Goal: Book appointment/travel/reservation

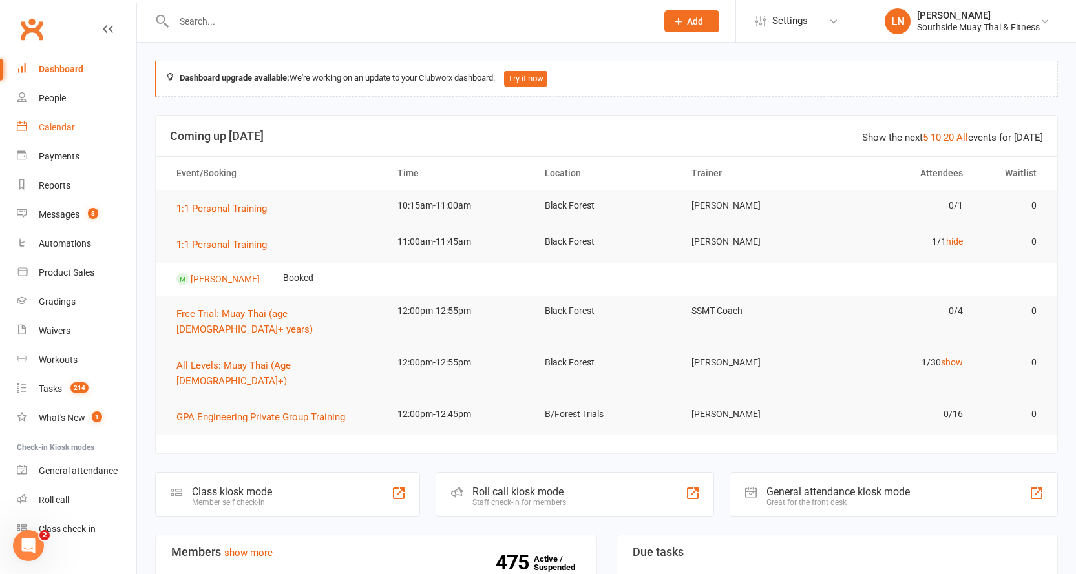
click at [53, 129] on div "Calendar" at bounding box center [57, 127] width 36 height 10
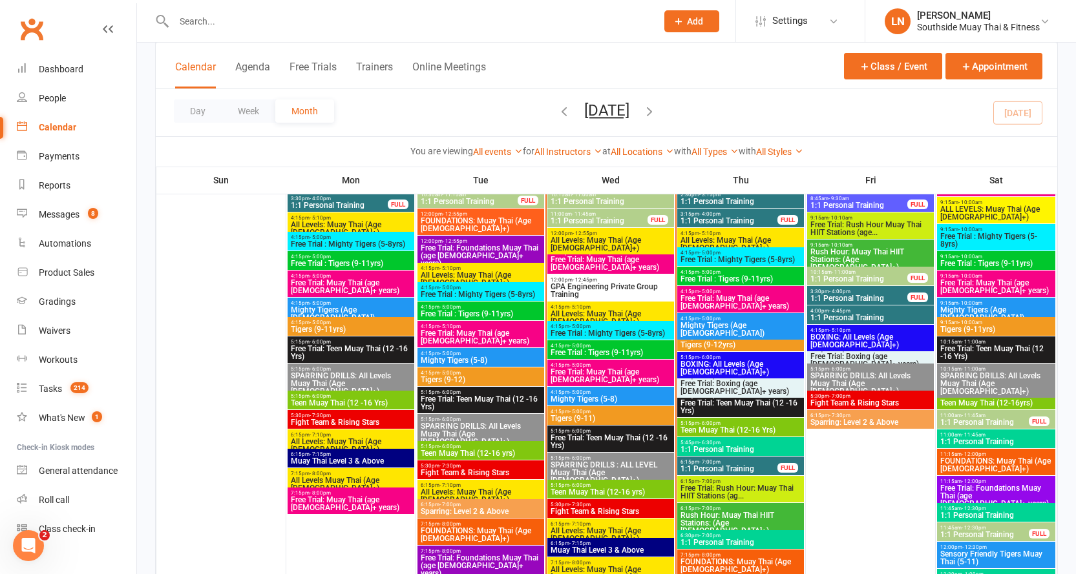
scroll to position [1504, 0]
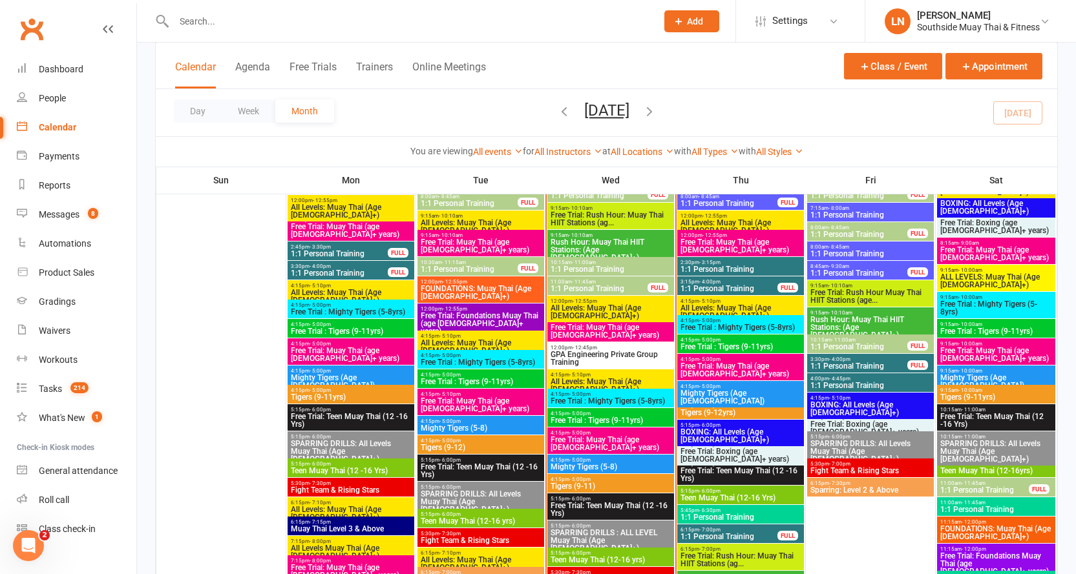
click at [605, 304] on span "All Levels: Muay Thai (Age [DEMOGRAPHIC_DATA]+)" at bounding box center [610, 312] width 121 height 16
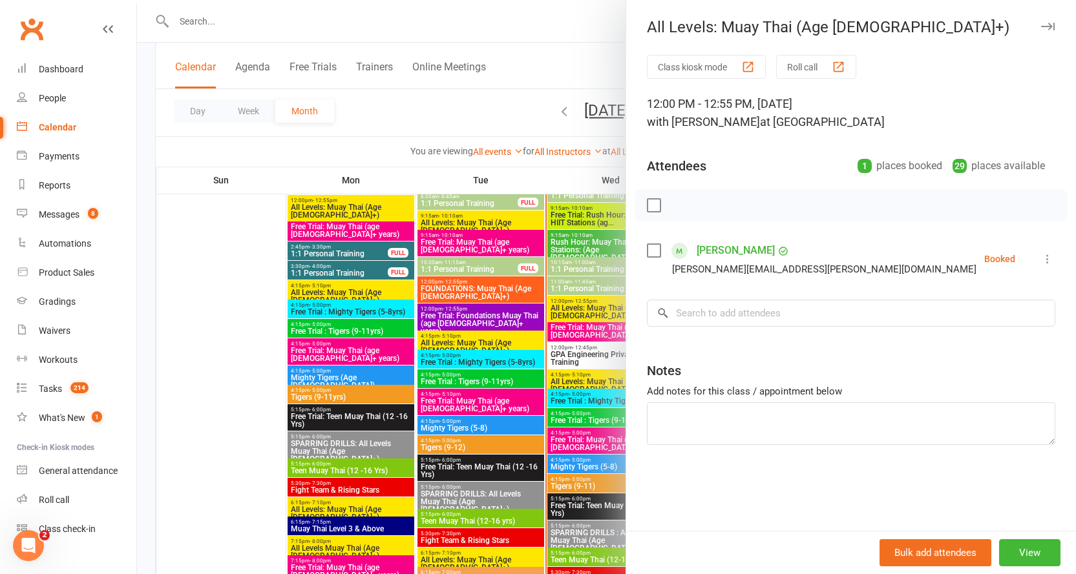
click at [596, 304] on div at bounding box center [606, 287] width 939 height 574
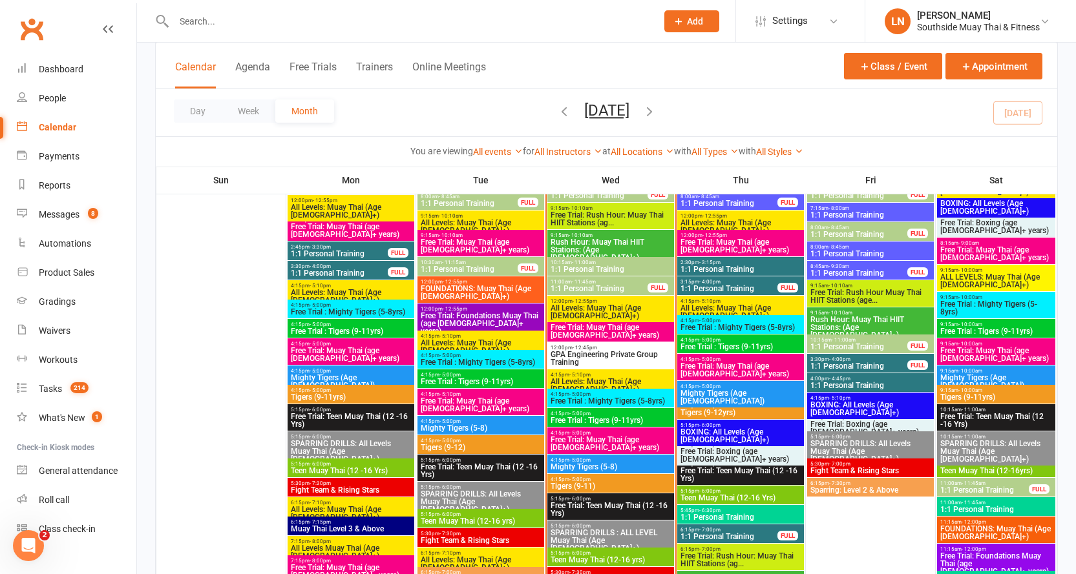
click at [594, 304] on span "All Levels: Muay Thai (Age [DEMOGRAPHIC_DATA]+)" at bounding box center [610, 312] width 121 height 16
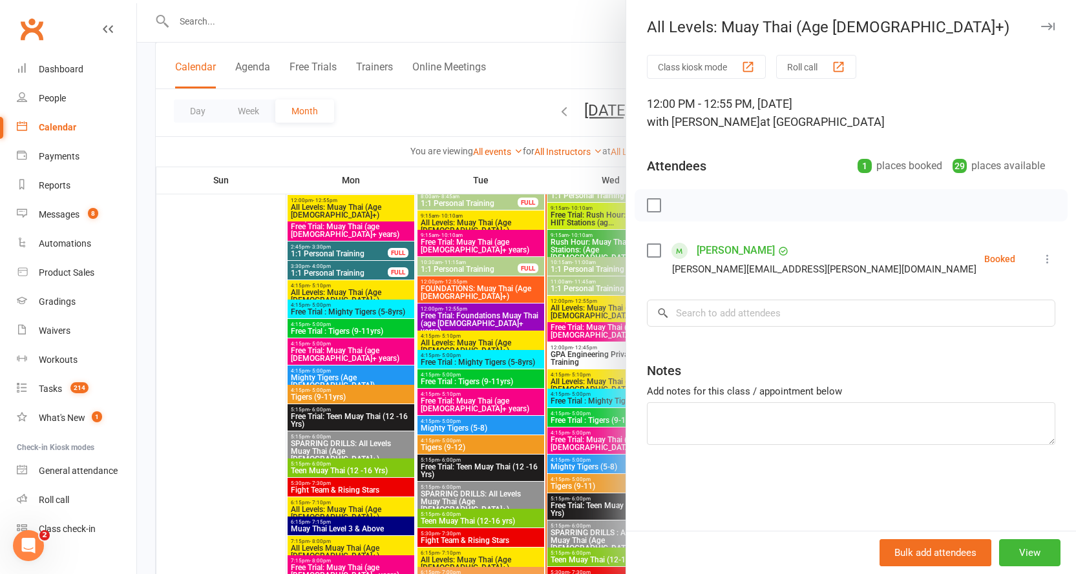
drag, startPoint x: 739, startPoint y: 254, endPoint x: 808, endPoint y: 222, distance: 76.3
click at [807, 221] on div at bounding box center [851, 205] width 433 height 32
click at [1040, 20] on button "button" at bounding box center [1048, 27] width 16 height 16
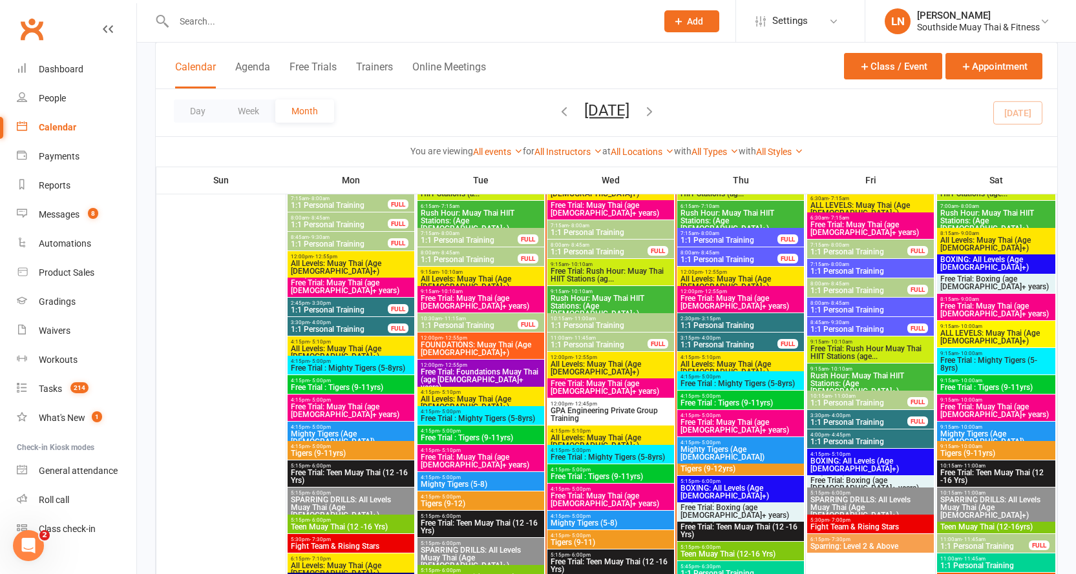
scroll to position [1374, 0]
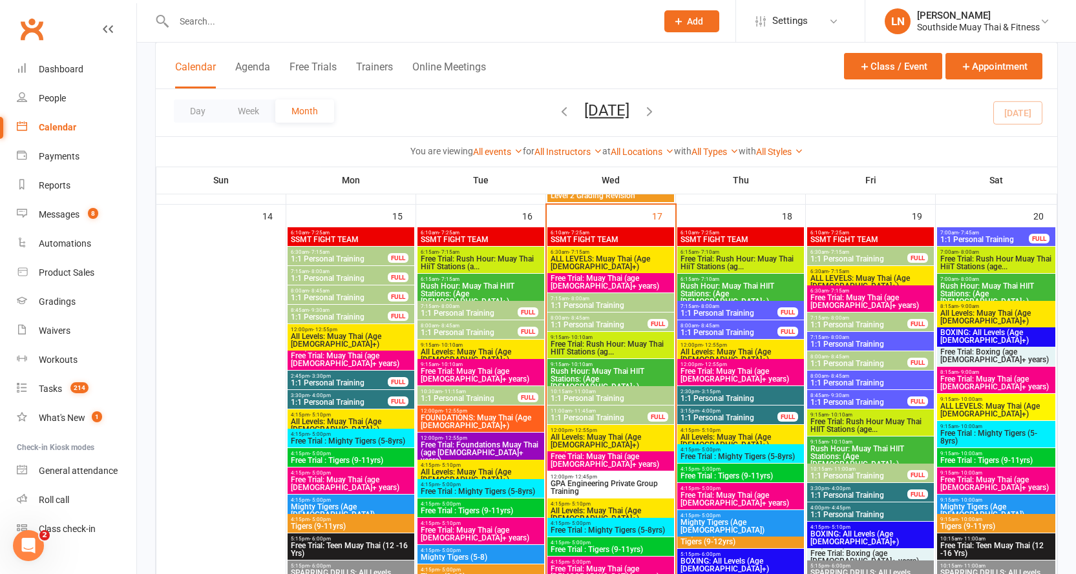
click at [594, 439] on span "All Levels: Muay Thai (Age [DEMOGRAPHIC_DATA]+)" at bounding box center [610, 442] width 121 height 16
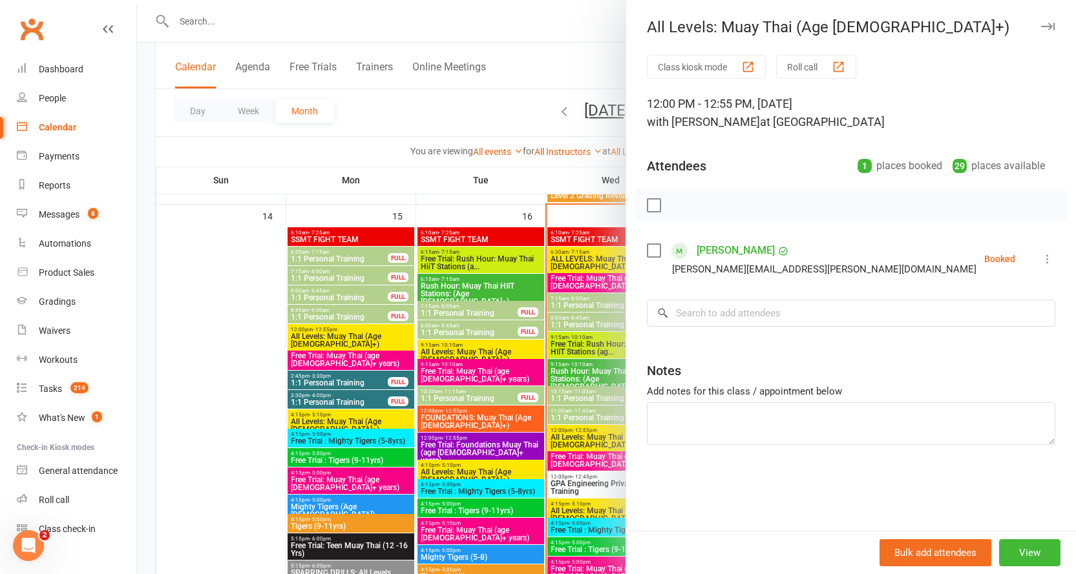
click at [1041, 26] on icon "button" at bounding box center [1048, 27] width 14 height 8
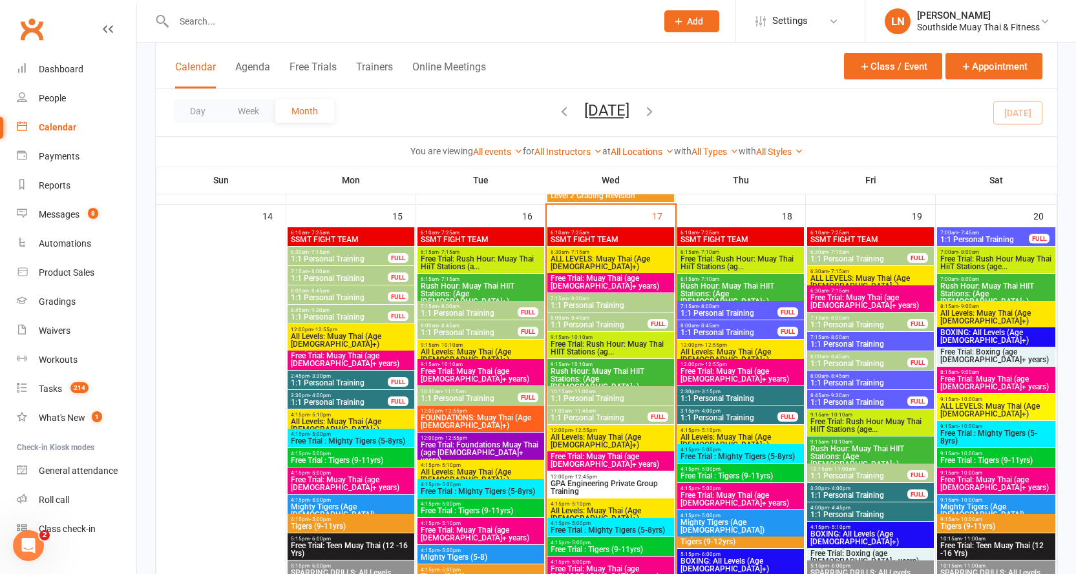
scroll to position [1427, 0]
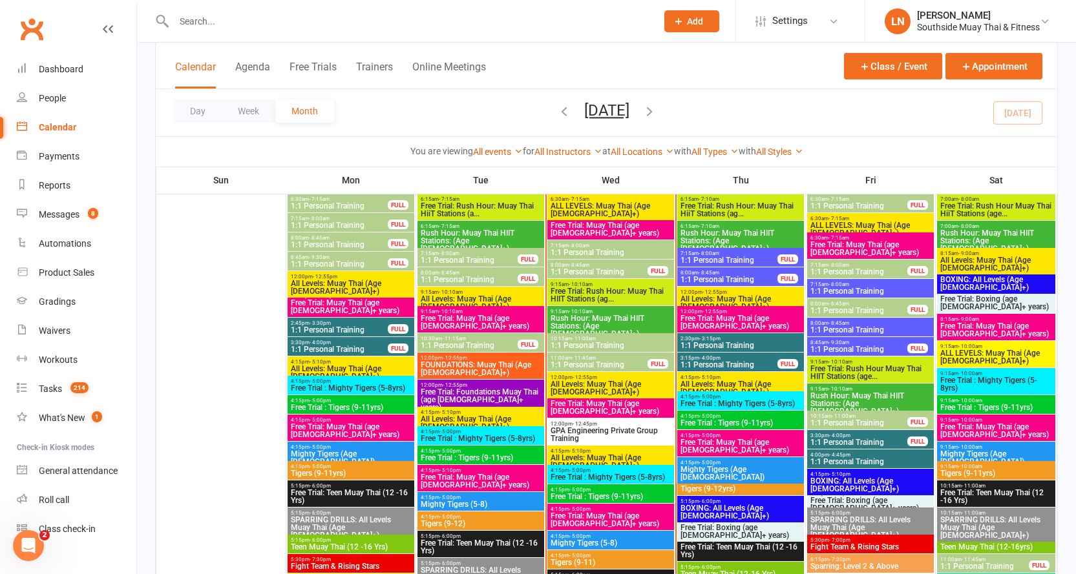
click at [848, 222] on span "ALL LEVELS: Muay Thai (Age 13+)" at bounding box center [870, 230] width 121 height 16
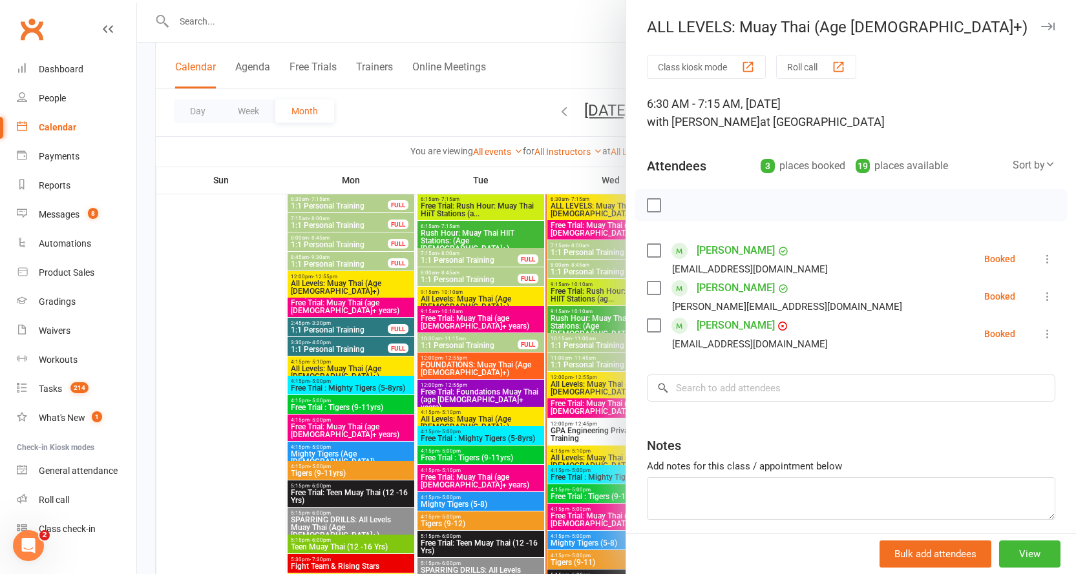
click at [1041, 26] on icon "button" at bounding box center [1048, 27] width 14 height 8
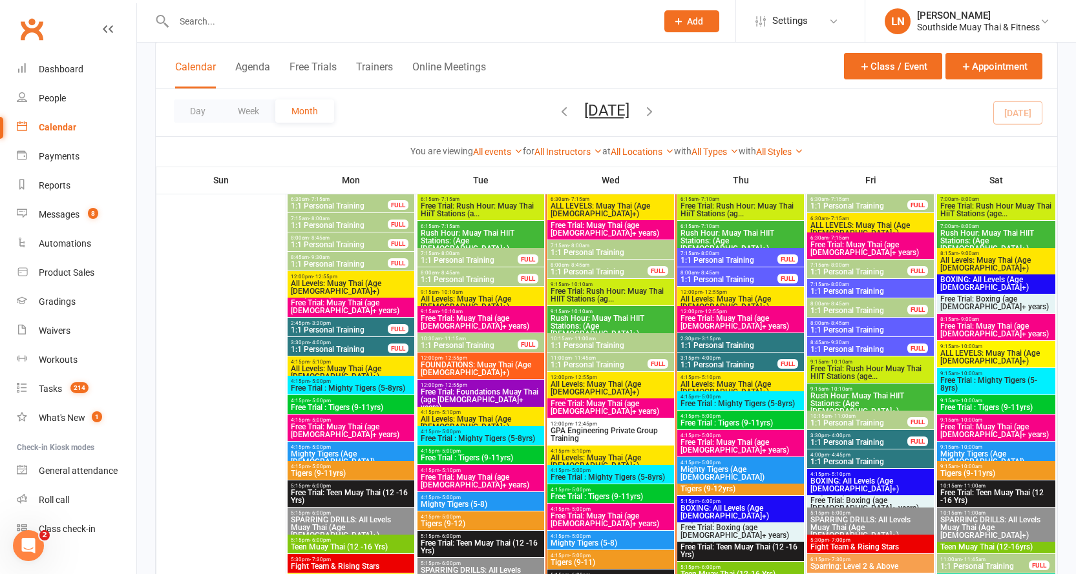
scroll to position [1418, 0]
